Goal: Information Seeking & Learning: Learn about a topic

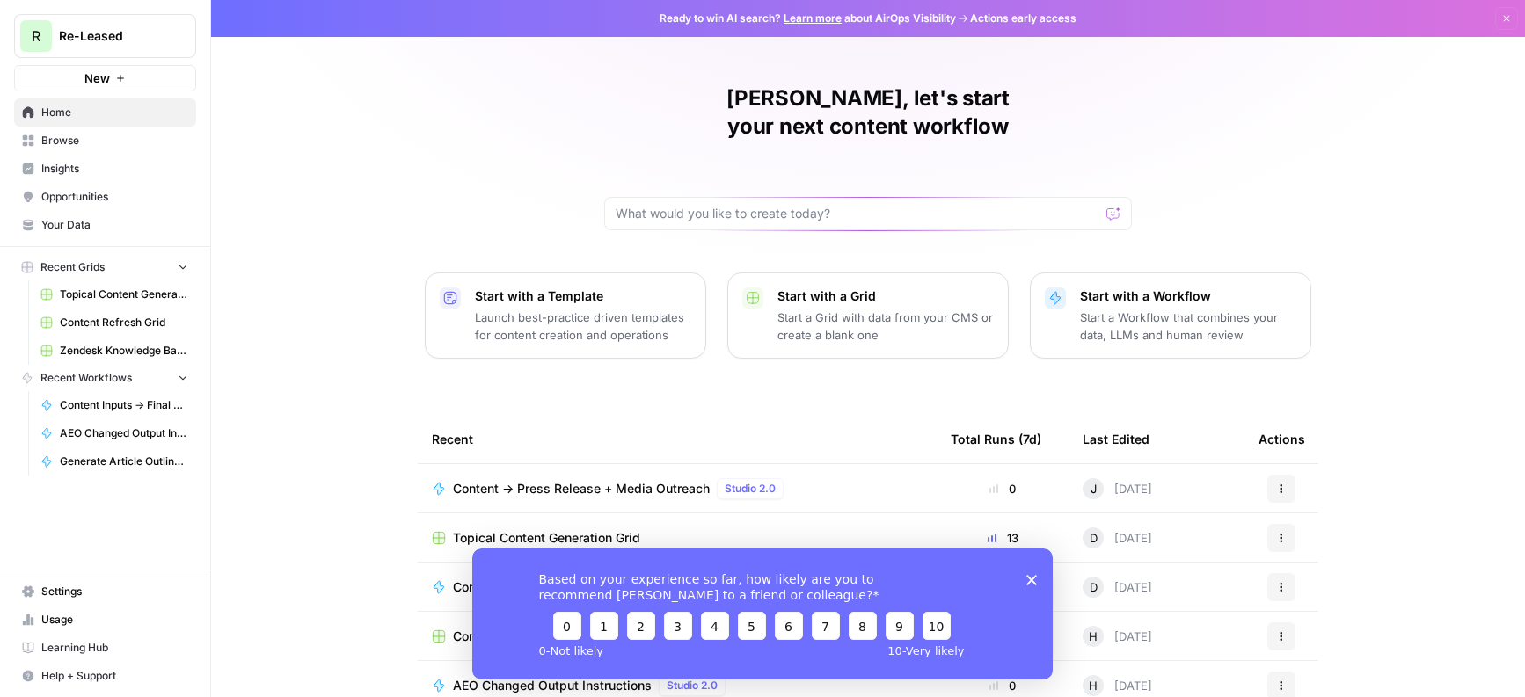
click at [1031, 579] on icon "Close survey" at bounding box center [1031, 580] width 11 height 11
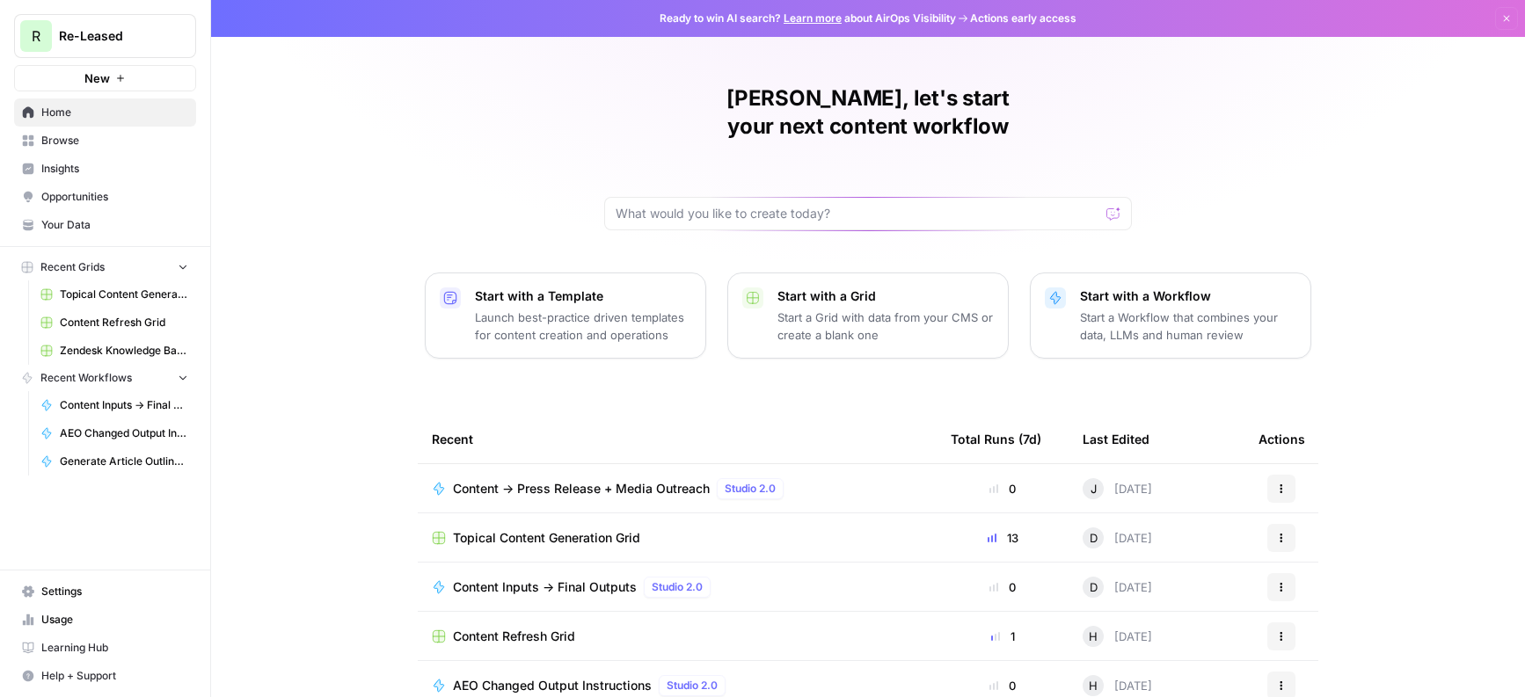
click at [51, 179] on link "Insights" at bounding box center [105, 169] width 182 height 28
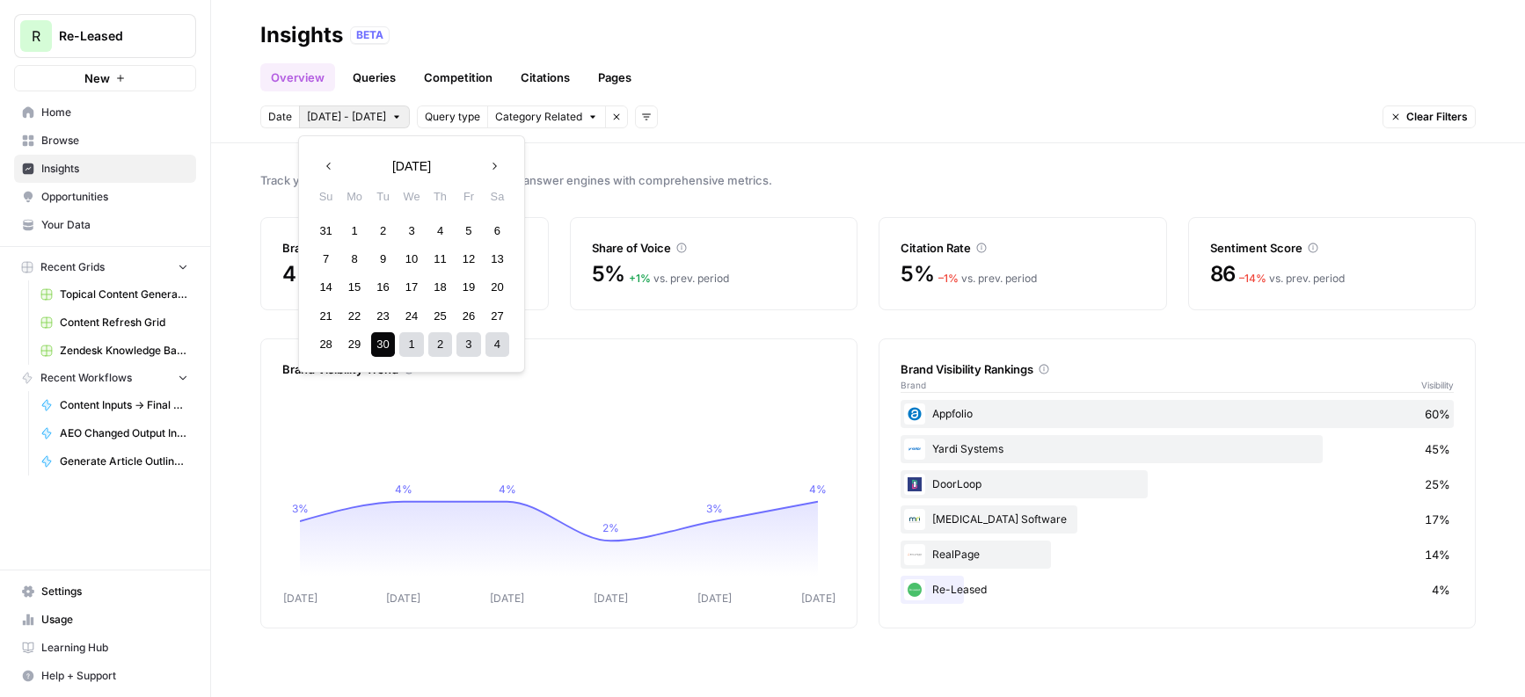
click at [391, 119] on icon "button" at bounding box center [396, 117] width 11 height 11
click at [354, 227] on div "1" at bounding box center [355, 231] width 24 height 24
click at [493, 167] on icon "button" at bounding box center [494, 166] width 12 height 12
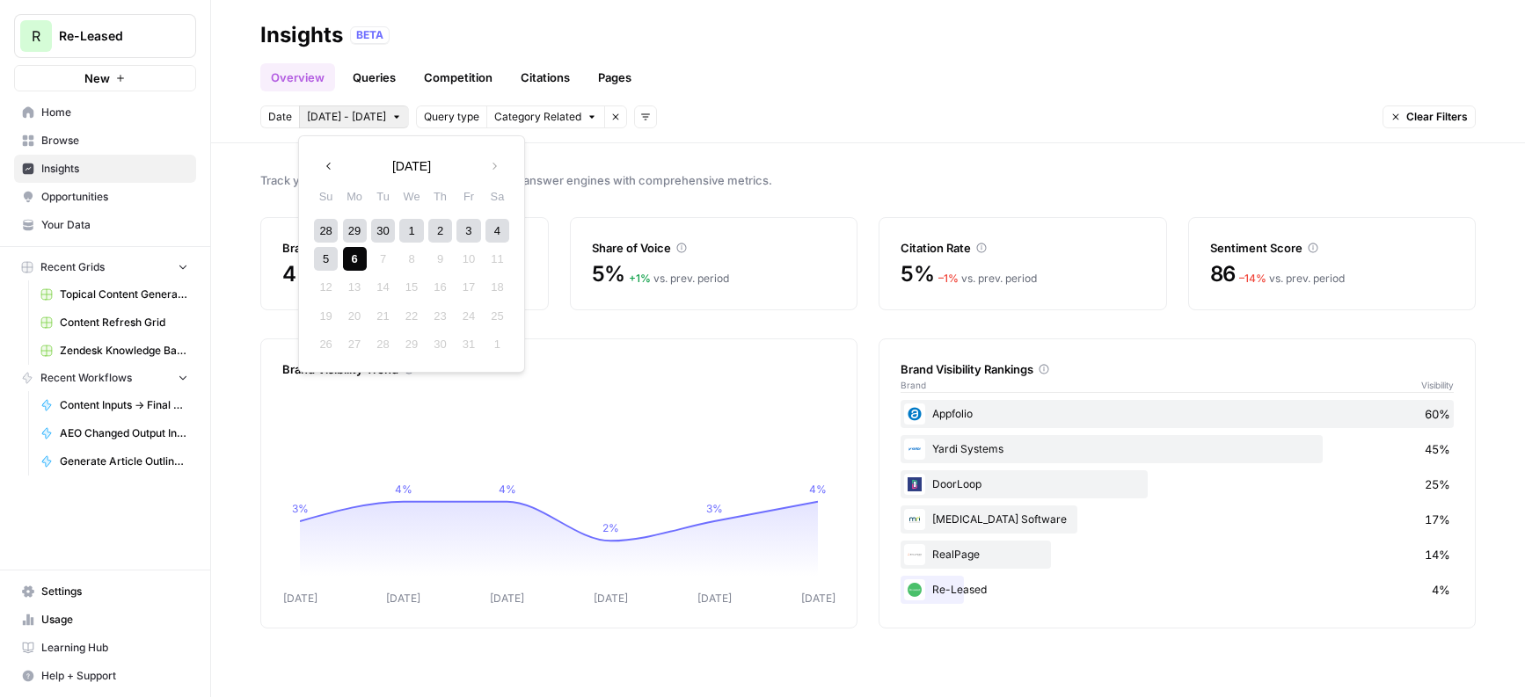
click at [360, 255] on div "6" at bounding box center [355, 259] width 24 height 24
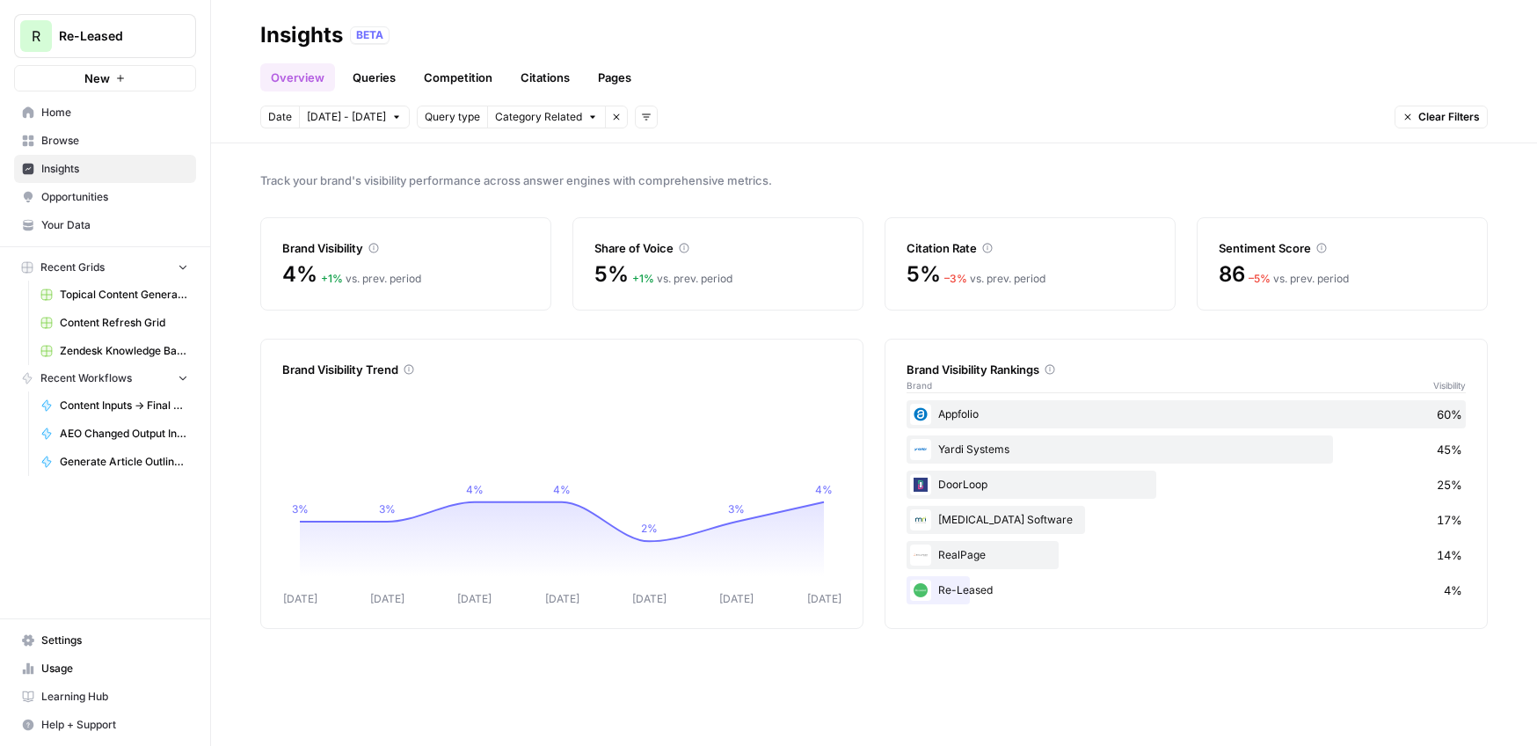
click at [369, 77] on link "Queries" at bounding box center [374, 77] width 64 height 28
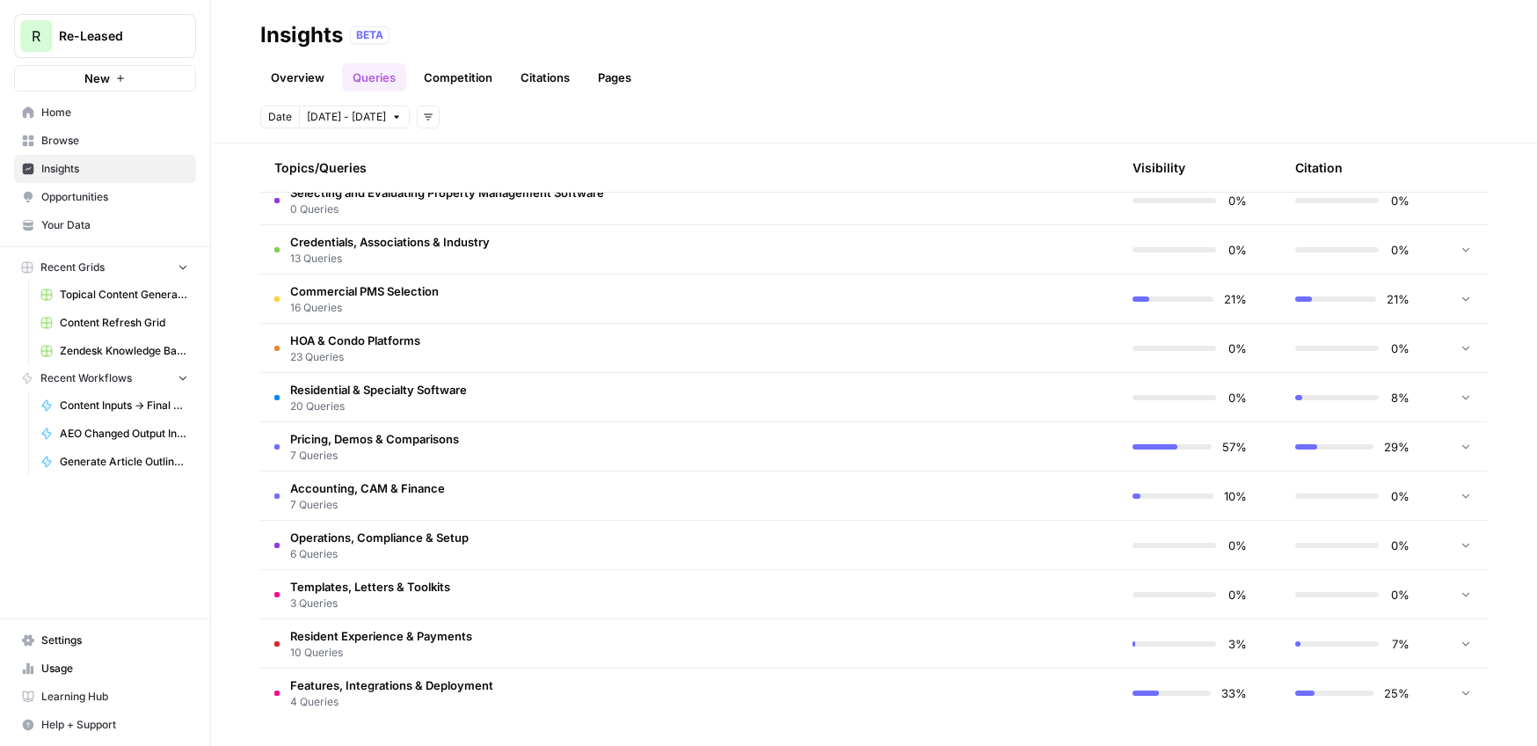
click at [330, 339] on span "HOA & Condo Platforms" at bounding box center [355, 340] width 130 height 18
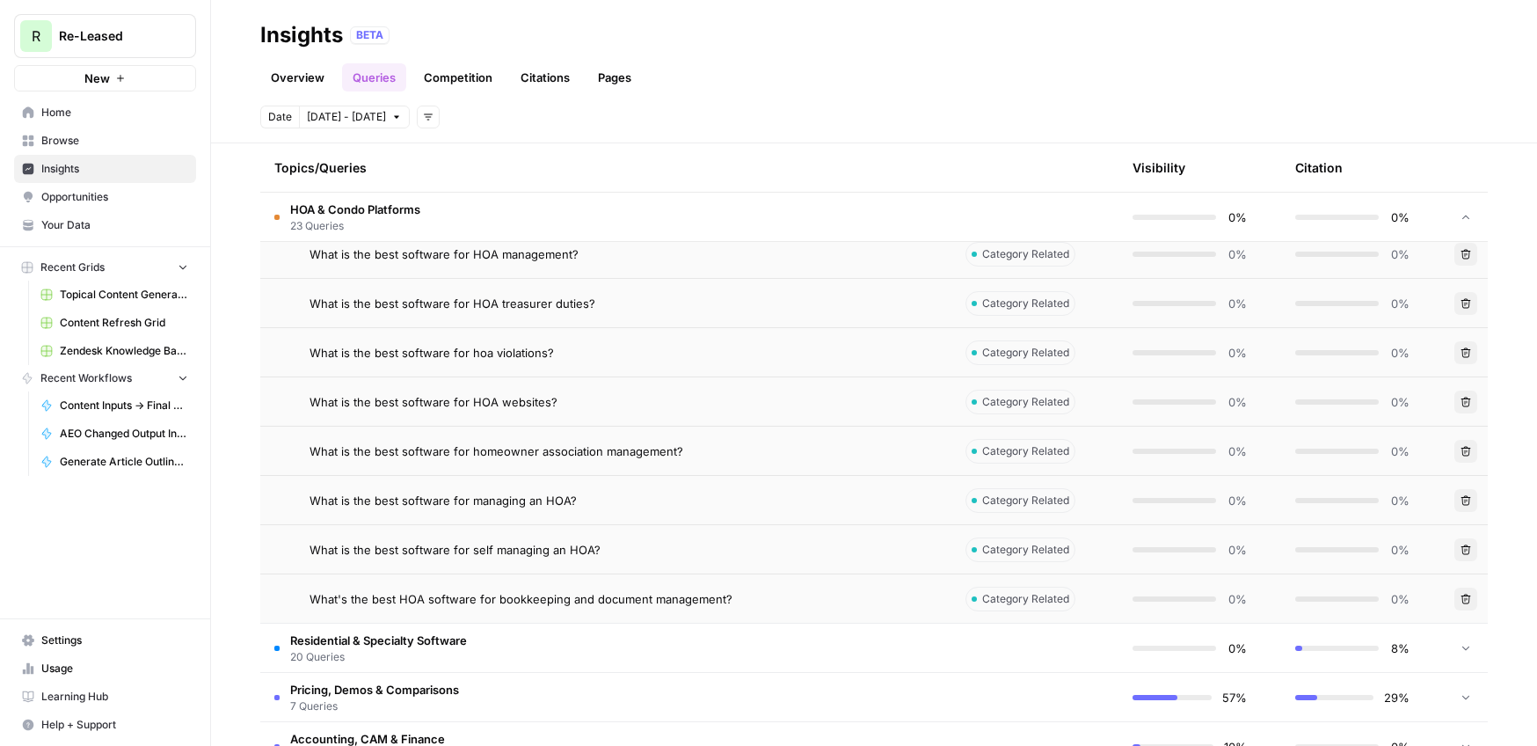
scroll to position [1803, 0]
click at [423, 687] on span "Pricing, Demos & Comparisons" at bounding box center [374, 689] width 169 height 18
click at [426, 643] on span "Residential & Specialty Software" at bounding box center [378, 639] width 177 height 18
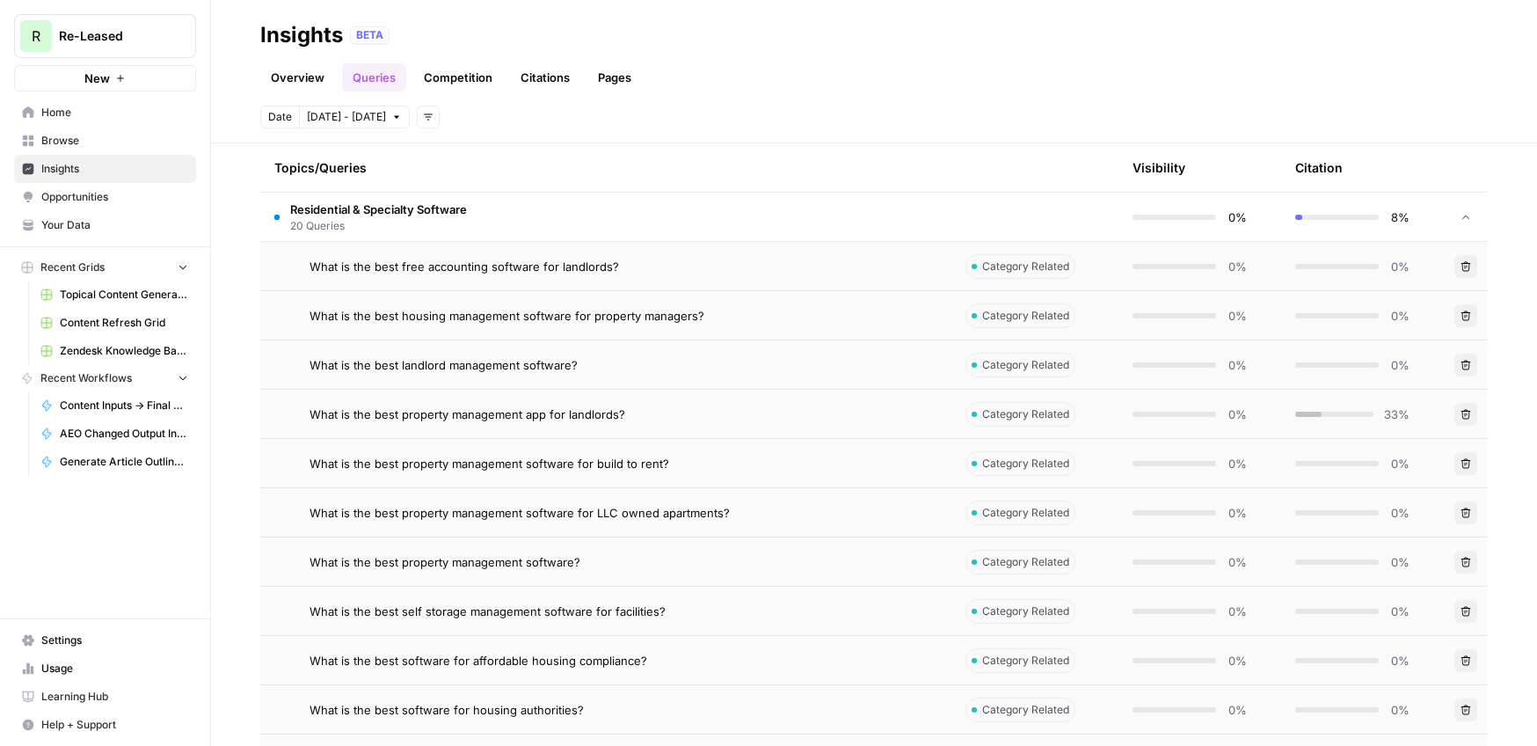
scroll to position [2384, 0]
click at [555, 409] on span "What is the best property management app for landlords?" at bounding box center [468, 411] width 316 height 18
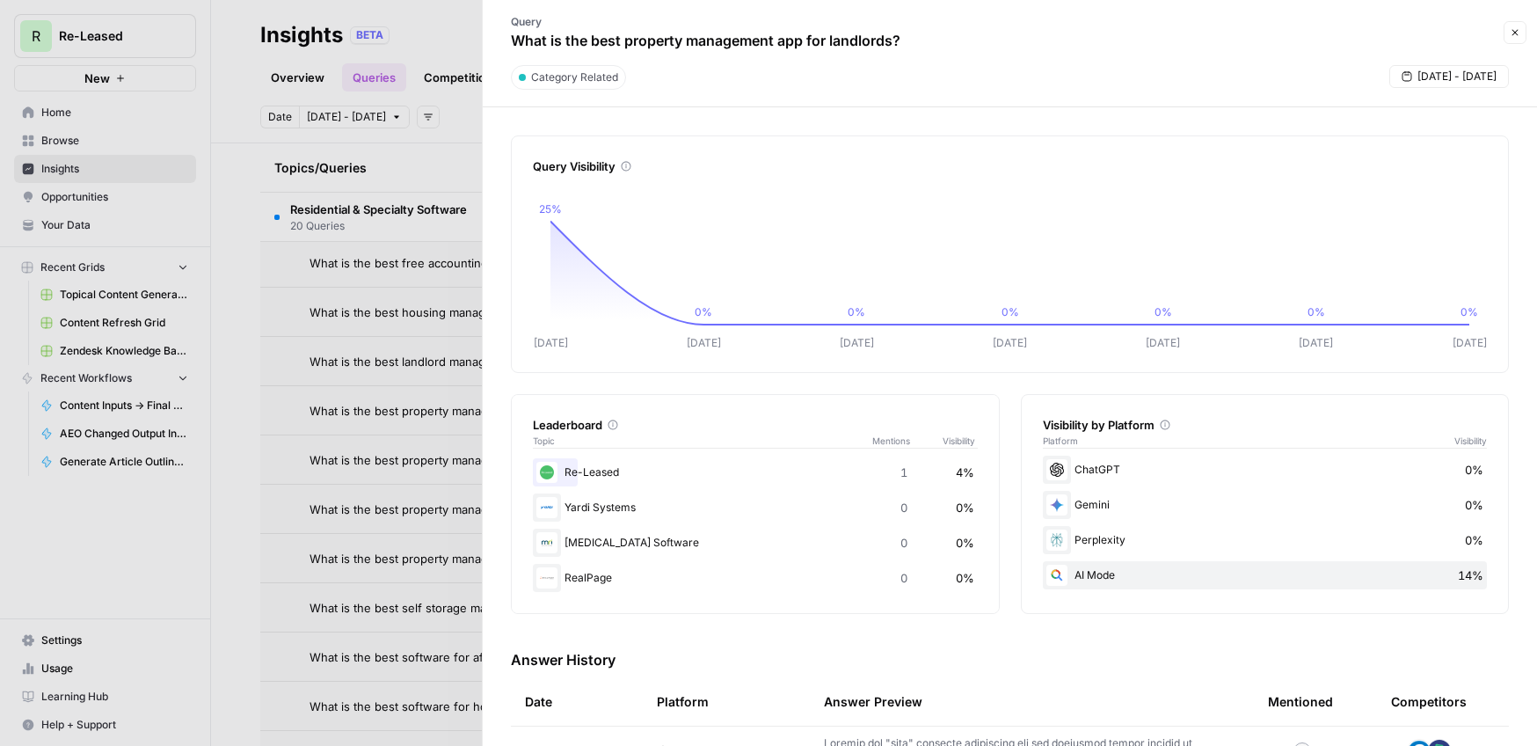
scroll to position [68, 0]
click at [1519, 33] on span "Close" at bounding box center [1519, 33] width 1 height 1
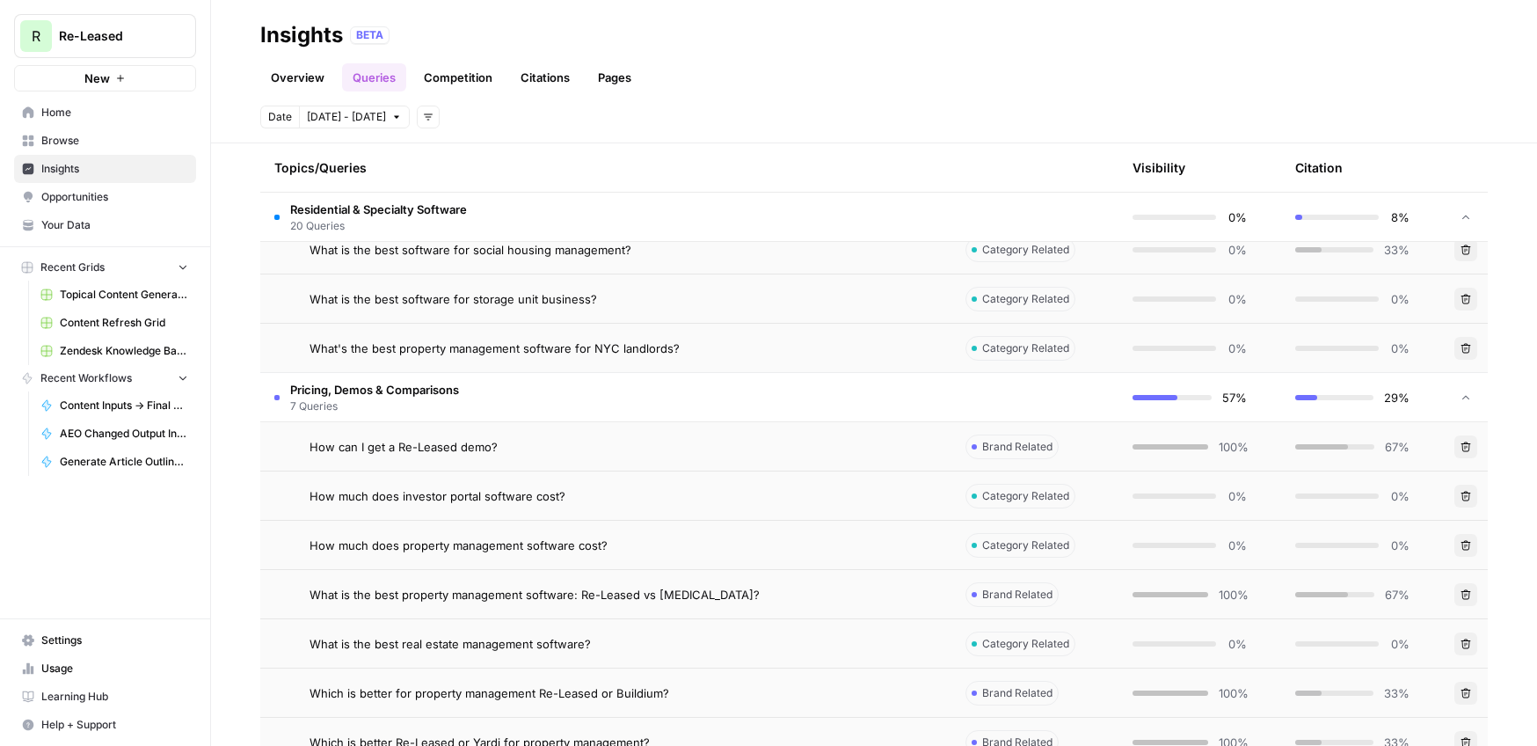
scroll to position [3087, 0]
click at [435, 449] on span "How can I get a Re-Leased demo?" at bounding box center [404, 446] width 188 height 18
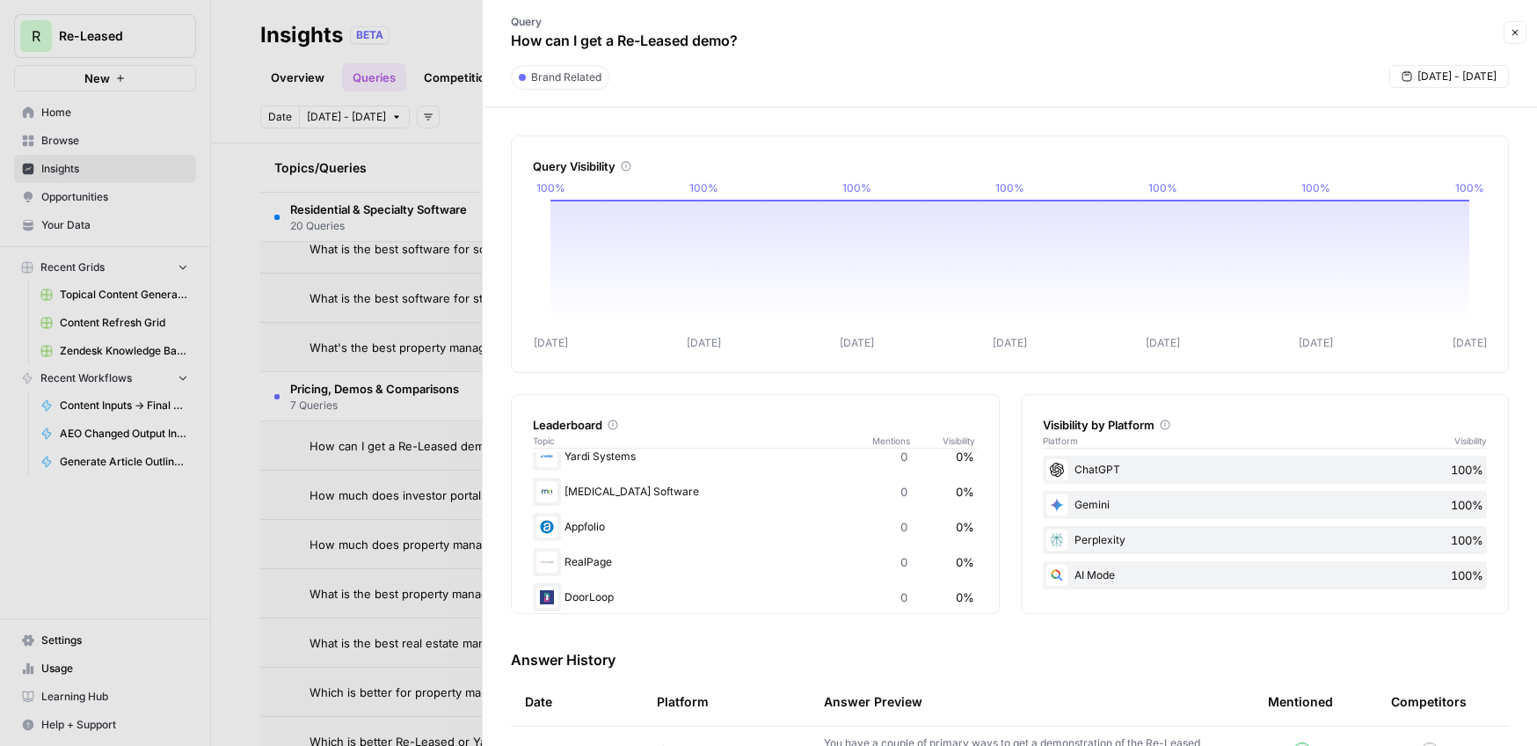
click at [1523, 32] on button "Close" at bounding box center [1515, 32] width 23 height 23
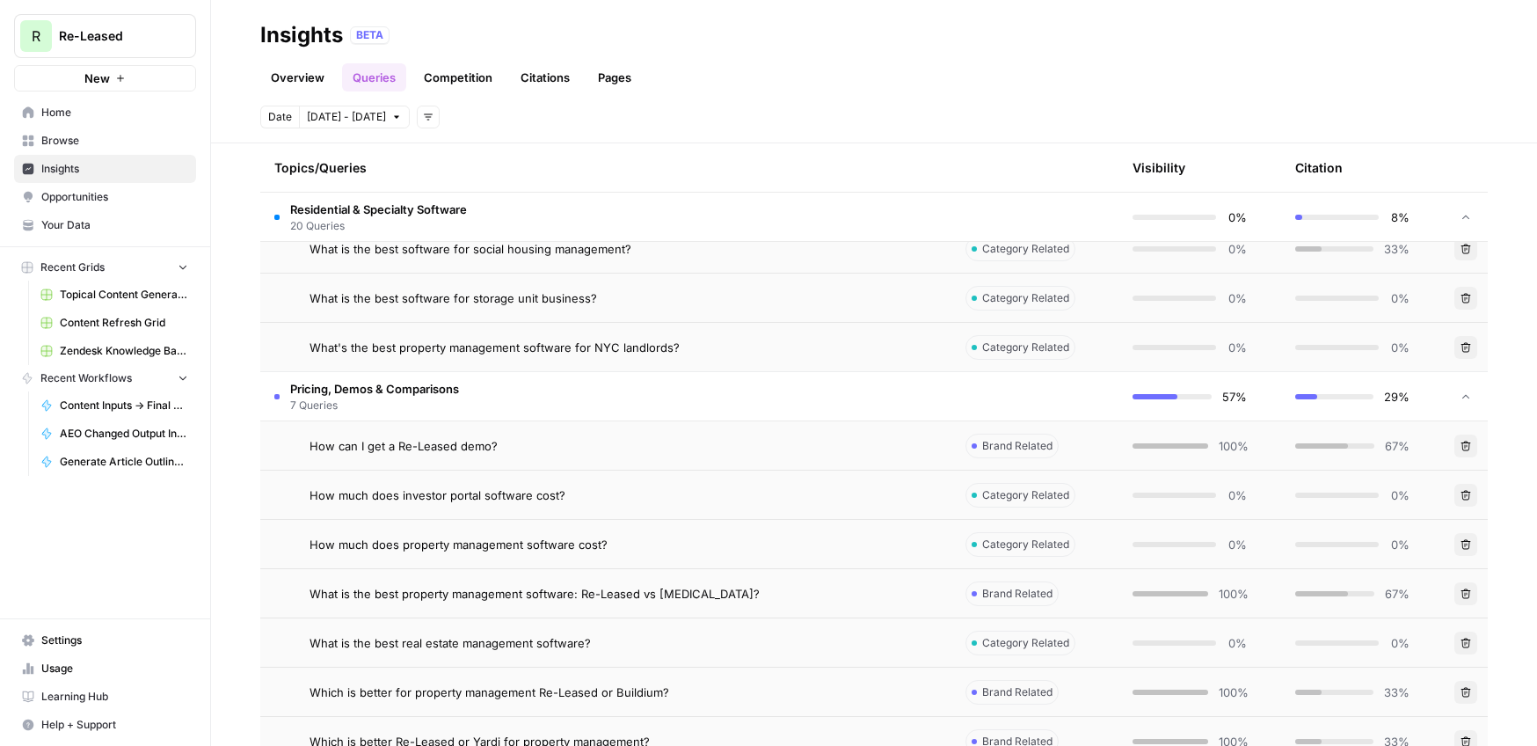
click at [445, 74] on link "Competition" at bounding box center [458, 77] width 90 height 28
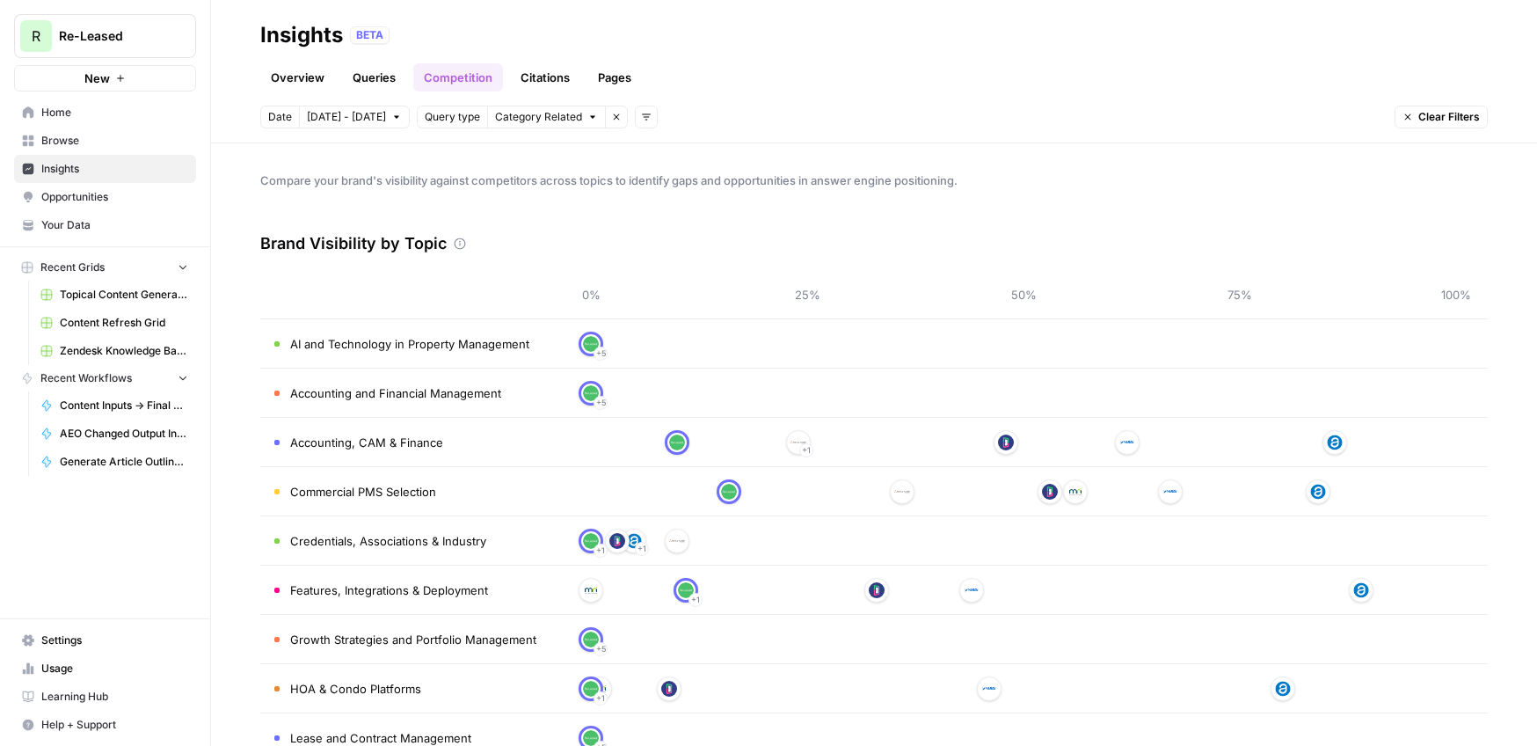
click at [535, 84] on link "Citations" at bounding box center [545, 77] width 70 height 28
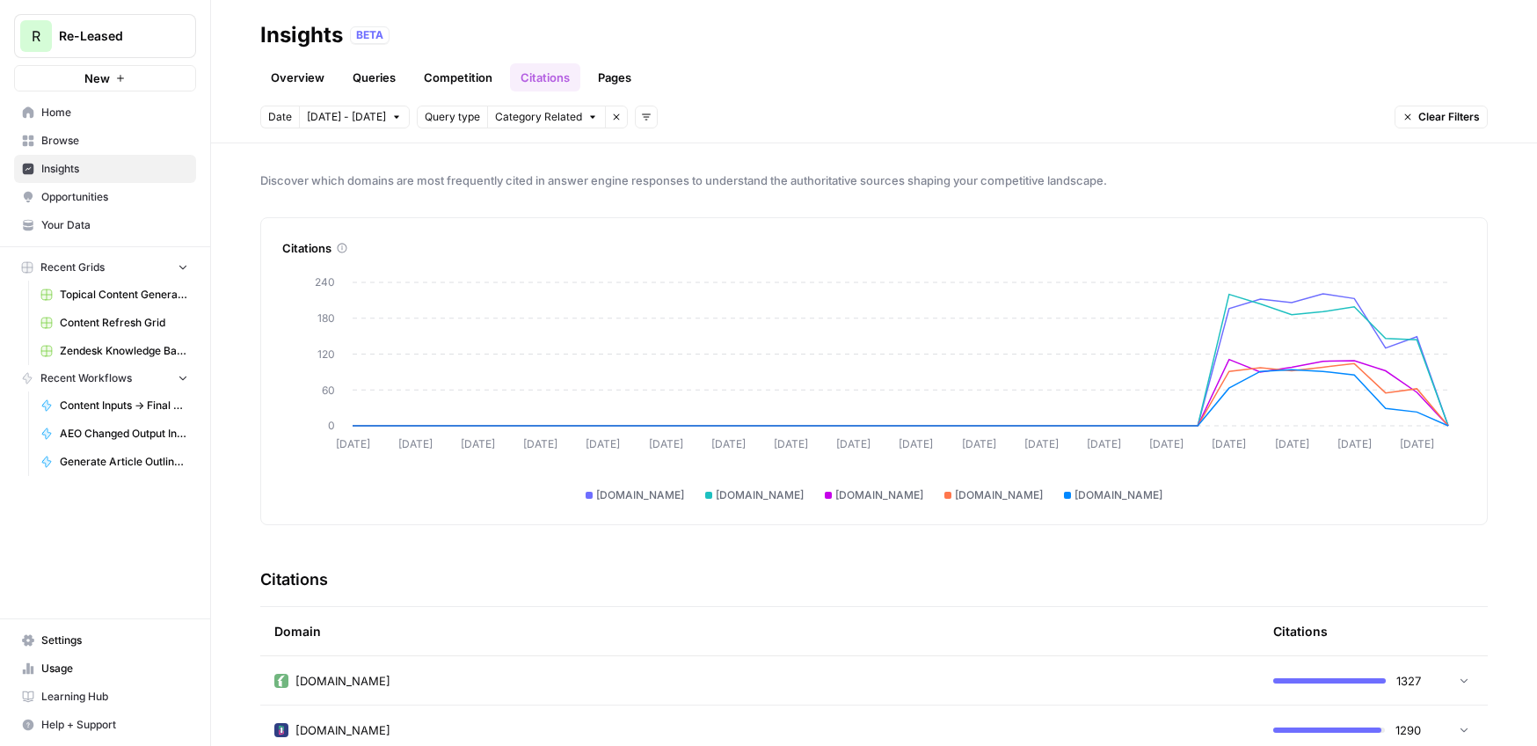
click at [609, 86] on link "Pages" at bounding box center [614, 77] width 55 height 28
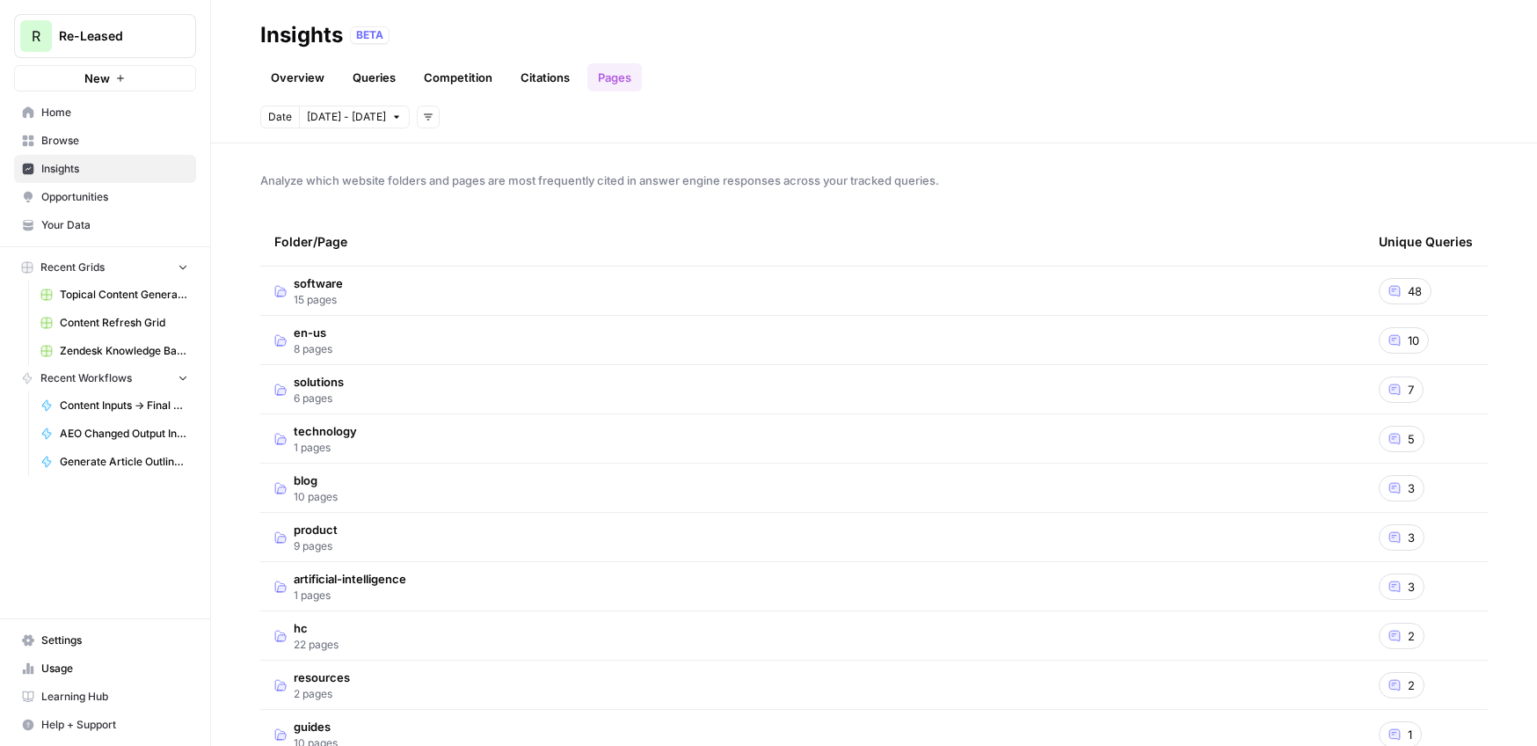
click at [300, 81] on link "Overview" at bounding box center [297, 77] width 75 height 28
